Goal: Information Seeking & Learning: Learn about a topic

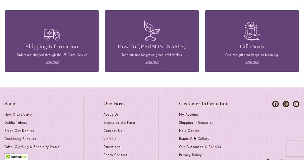
scroll to position [2174, 0]
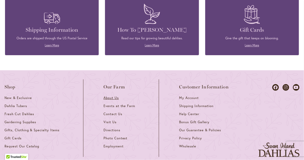
click at [108, 96] on span "About Us" at bounding box center [111, 98] width 15 height 4
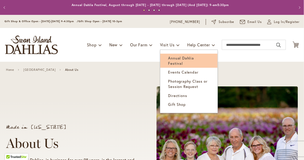
click at [173, 59] on span "Annual Dahlia Festival" at bounding box center [182, 60] width 26 height 10
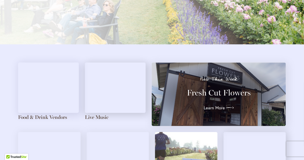
scroll to position [538, 0]
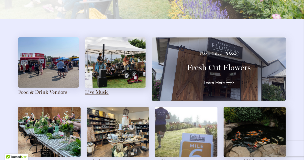
click at [98, 94] on link "Live Music" at bounding box center [97, 92] width 24 height 6
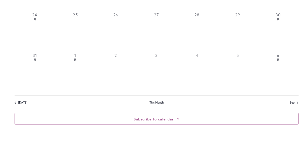
scroll to position [453, 0]
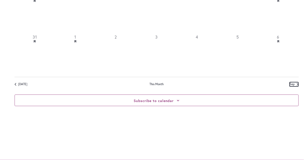
click at [294, 84] on link "Sep" at bounding box center [294, 84] width 9 height 4
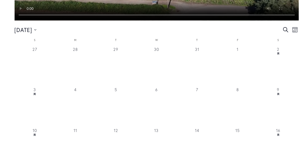
scroll to position [221, 0]
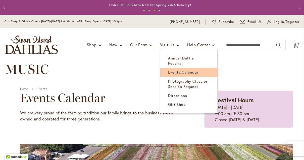
click at [183, 69] on span "Events Calendar" at bounding box center [184, 71] width 30 height 5
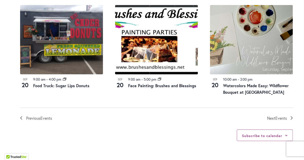
scroll to position [579, 0]
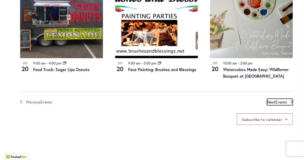
click at [284, 99] on span "Events" at bounding box center [282, 101] width 12 height 5
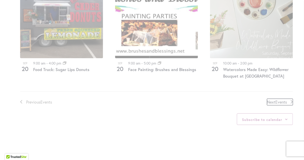
scroll to position [238, 0]
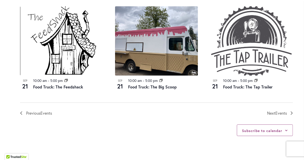
scroll to position [641, 0]
